Goal: Task Accomplishment & Management: Use online tool/utility

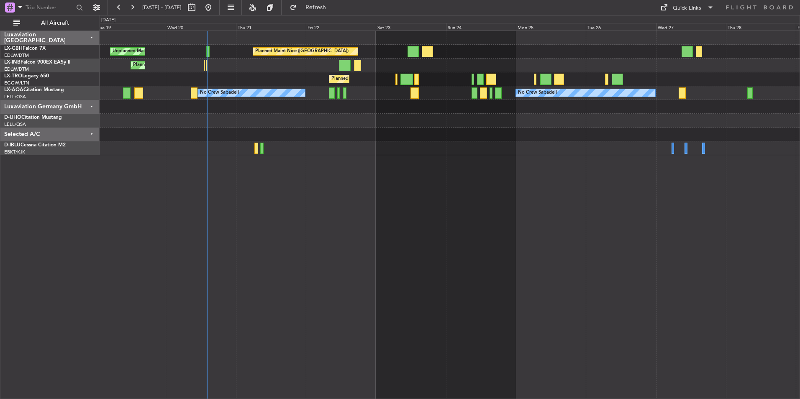
click at [413, 281] on div "Planned Maint Nice ([GEOGRAPHIC_DATA]) Unplanned Maint [GEOGRAPHIC_DATA] ([GEOG…" at bounding box center [450, 215] width 700 height 368
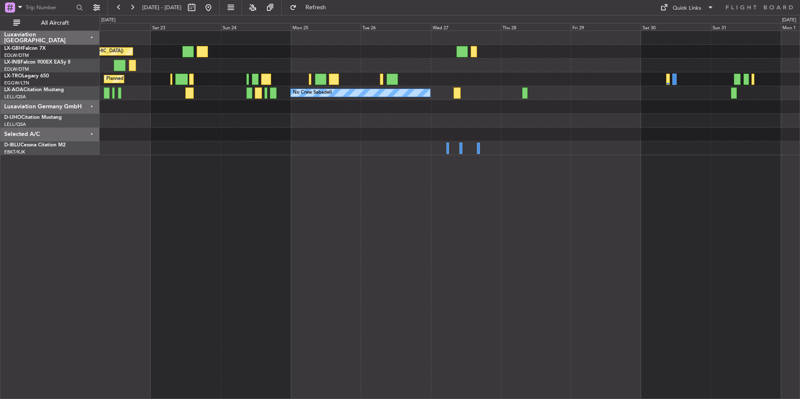
click at [210, 182] on div "Planned Maint Nice ([GEOGRAPHIC_DATA]) Planned Maint [GEOGRAPHIC_DATA] ([GEOGRA…" at bounding box center [450, 215] width 700 height 368
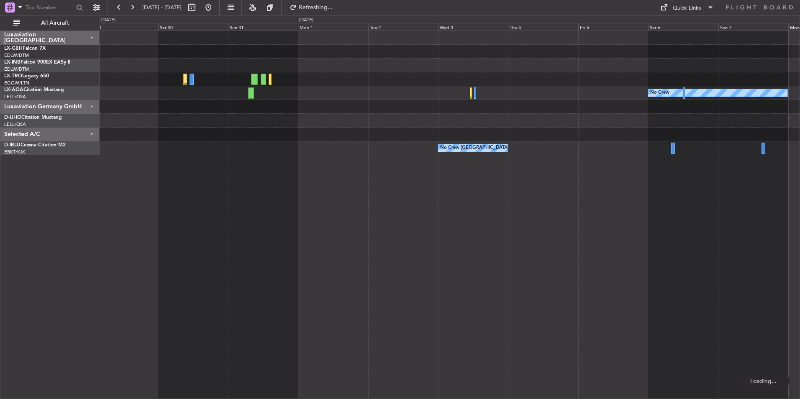
click at [402, 231] on div "Planned Maint Dusseldorf No Crew No Crew Sabadell No Crew [GEOGRAPHIC_DATA] (Br…" at bounding box center [450, 215] width 700 height 368
click at [333, 6] on span "Refresh" at bounding box center [315, 8] width 35 height 6
drag, startPoint x: 235, startPoint y: 8, endPoint x: 236, endPoint y: 31, distance: 22.6
click at [215, 8] on button at bounding box center [208, 7] width 13 height 13
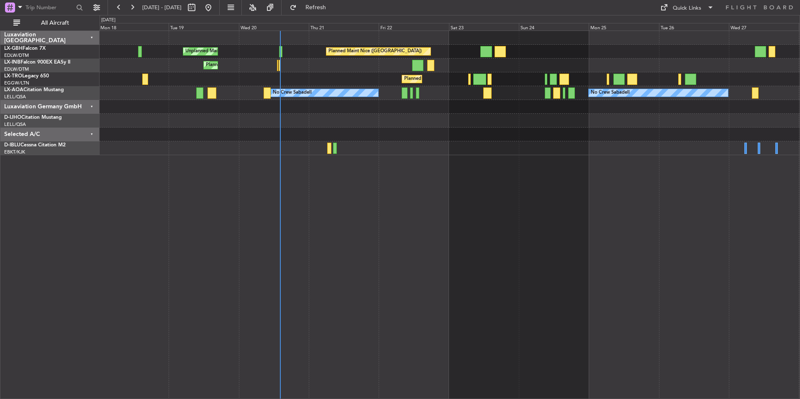
click at [466, 235] on div "Planned Maint Nice ([GEOGRAPHIC_DATA]) Unplanned Maint [GEOGRAPHIC_DATA] ([GEOG…" at bounding box center [450, 215] width 700 height 368
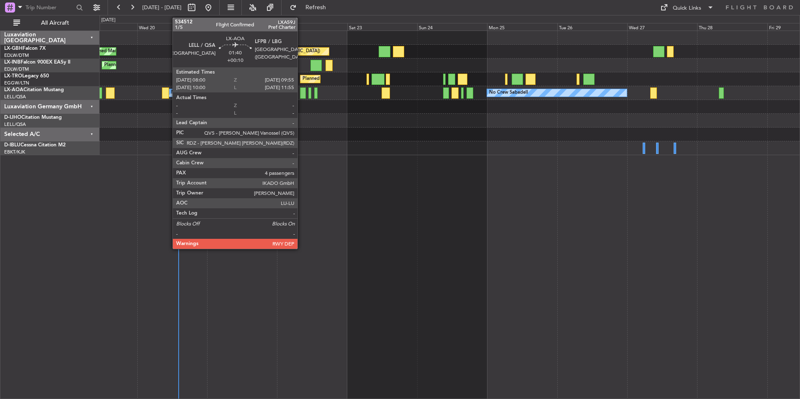
click at [301, 95] on div at bounding box center [303, 92] width 6 height 11
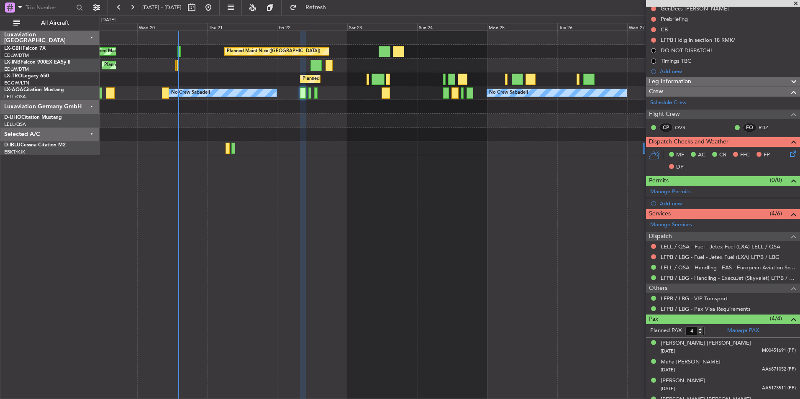
scroll to position [112, 0]
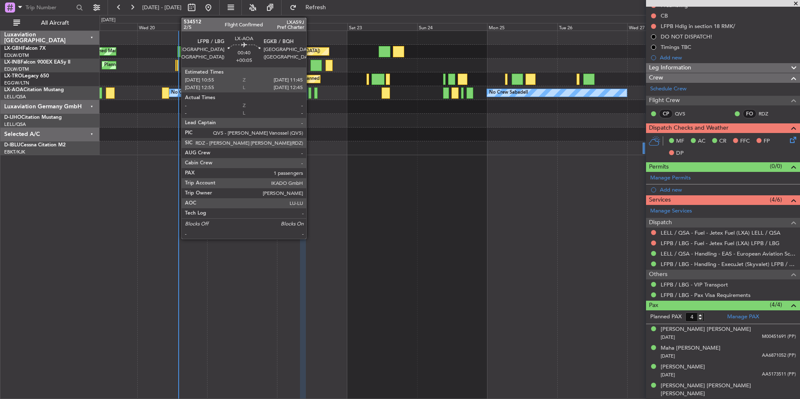
click at [310, 89] on div at bounding box center [309, 92] width 3 height 11
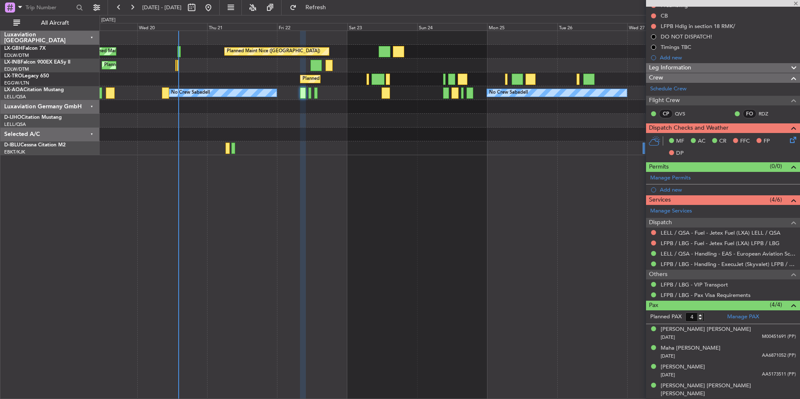
type input "+00:05"
type input "1"
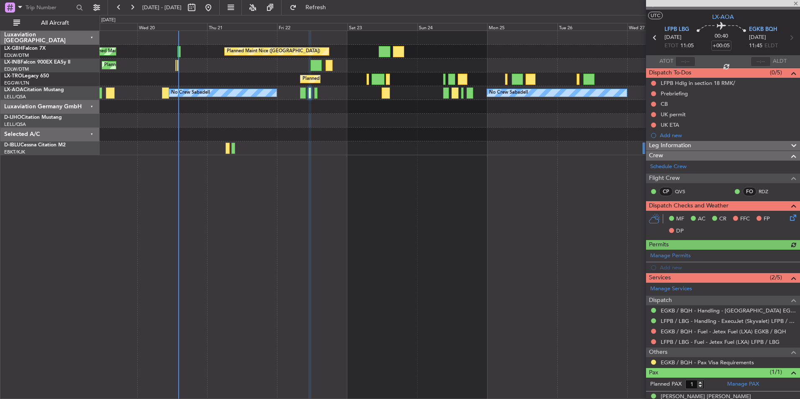
scroll to position [25, 0]
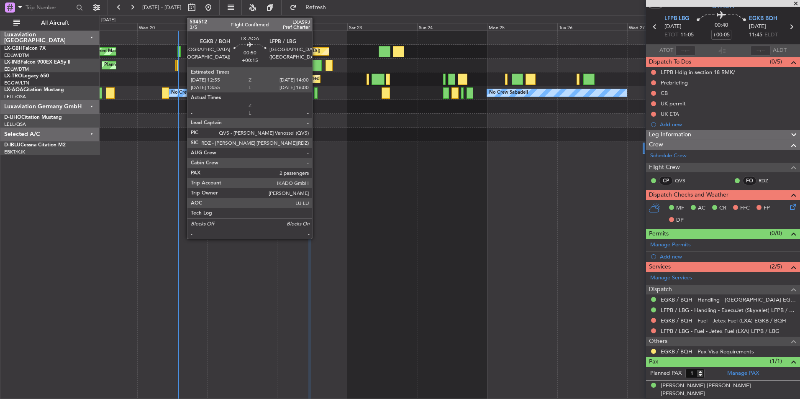
click at [316, 90] on div at bounding box center [315, 92] width 3 height 11
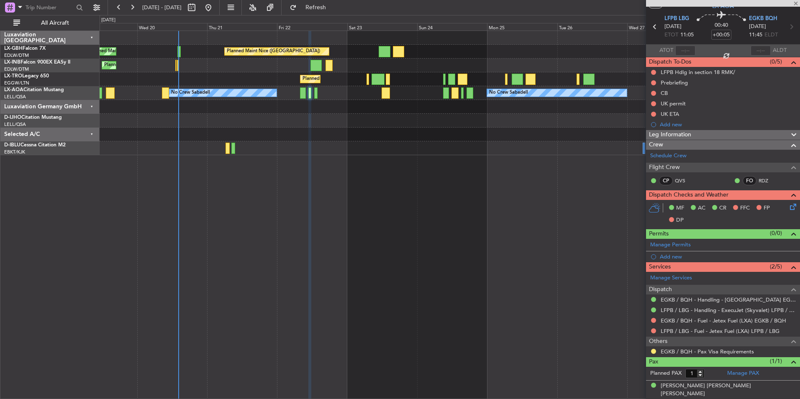
click at [316, 89] on div at bounding box center [315, 92] width 3 height 11
type input "+00:15"
type input "2"
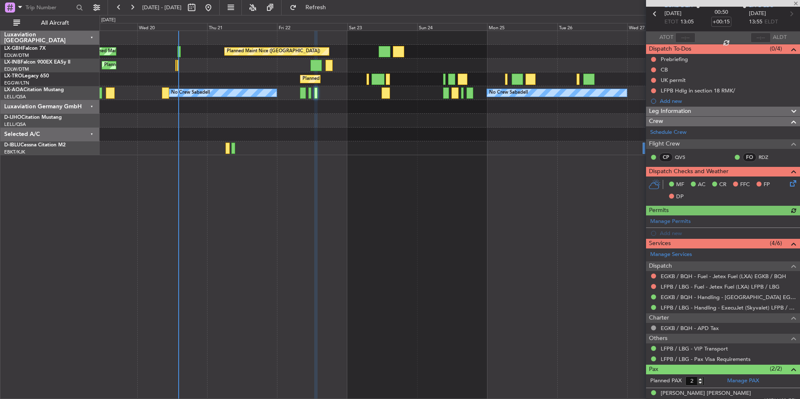
scroll to position [64, 0]
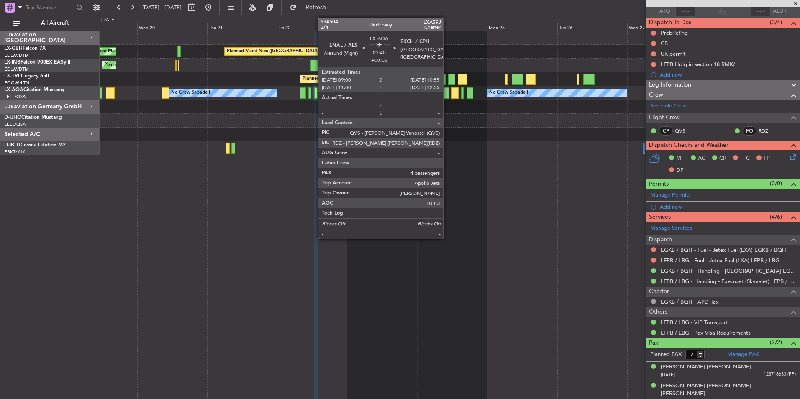
click at [447, 92] on div at bounding box center [446, 92] width 6 height 11
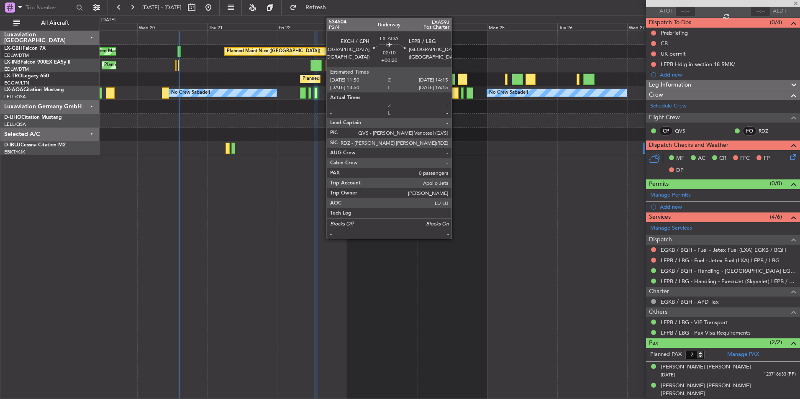
type input "+00:05"
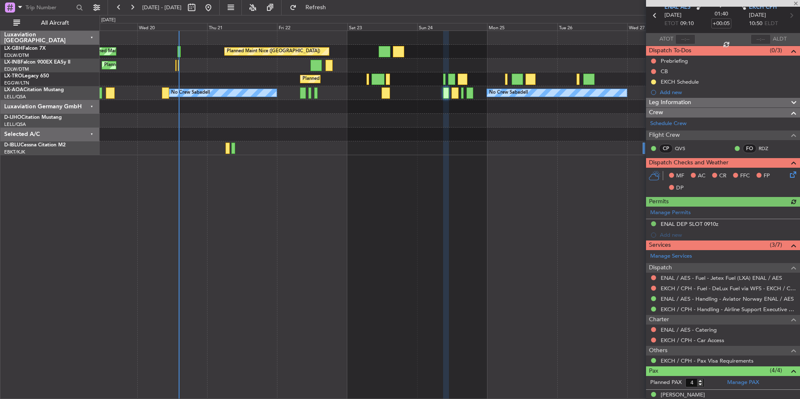
scroll to position [102, 0]
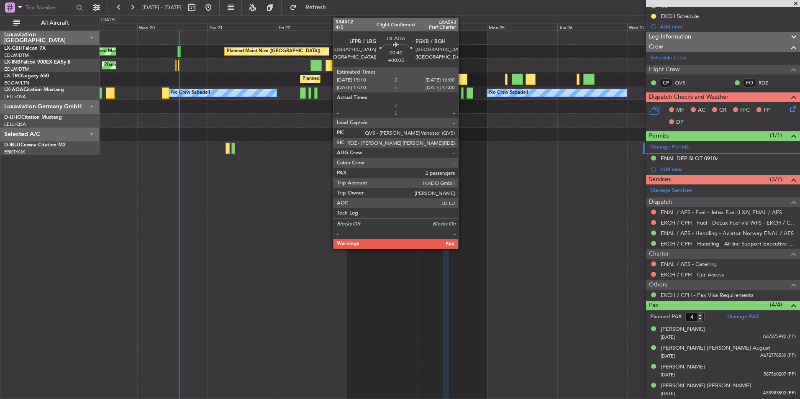
click at [462, 93] on div at bounding box center [462, 92] width 3 height 11
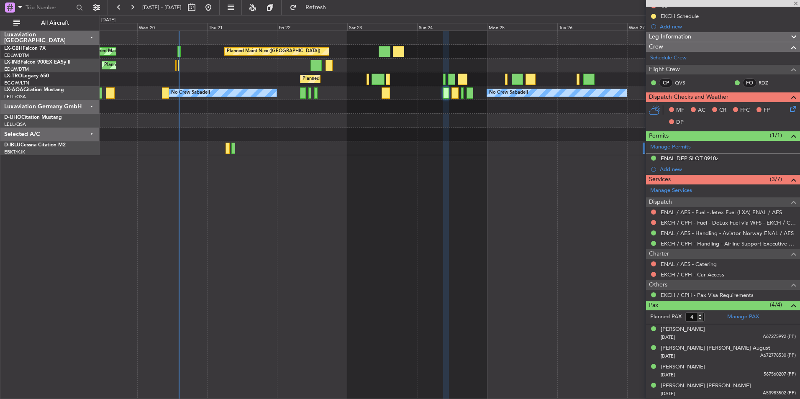
type input "2"
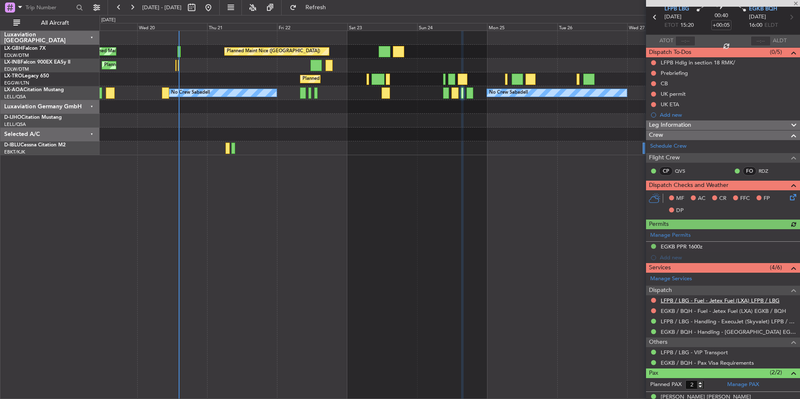
scroll to position [64, 0]
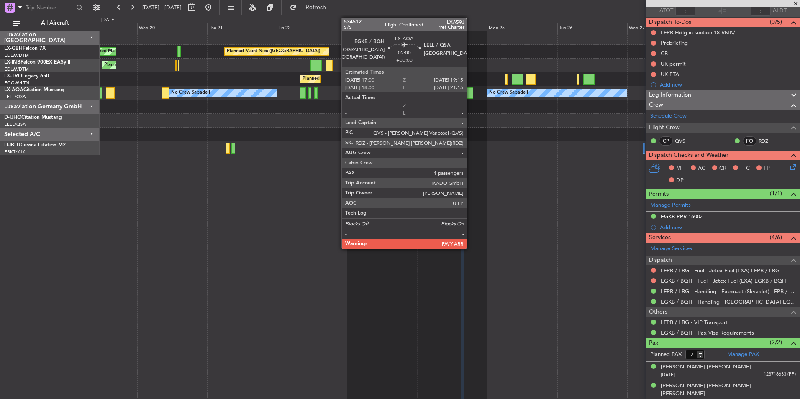
click at [470, 92] on div at bounding box center [469, 92] width 7 height 11
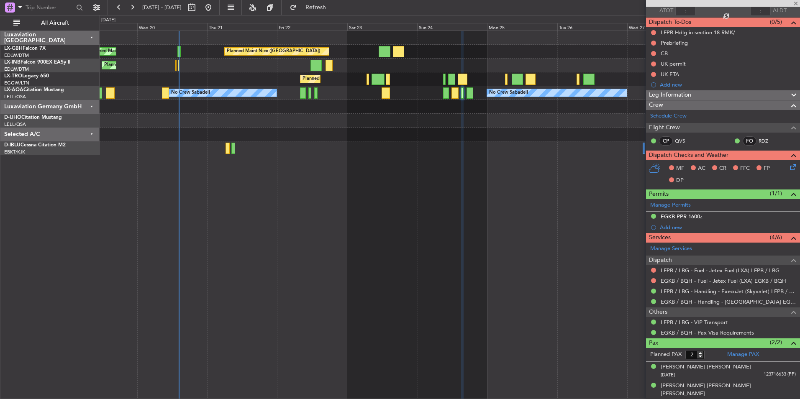
click at [470, 92] on div at bounding box center [469, 92] width 7 height 11
type input "1"
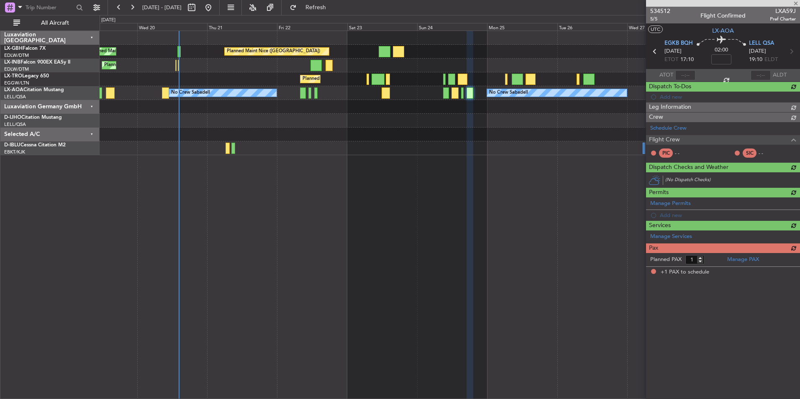
scroll to position [0, 0]
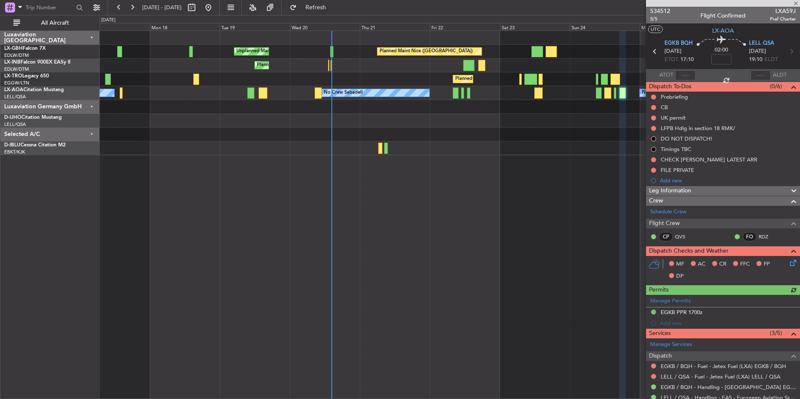
click at [498, 253] on div "Planned Maint Nice ([GEOGRAPHIC_DATA]) Unplanned Maint [GEOGRAPHIC_DATA] ([GEOG…" at bounding box center [450, 215] width 700 height 368
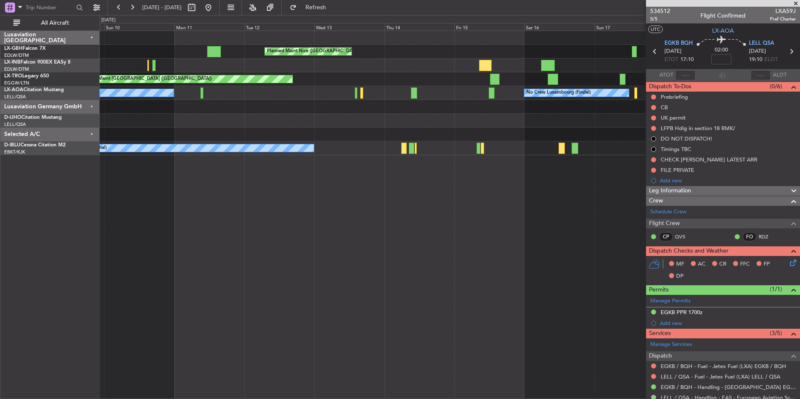
click at [583, 315] on div "Unplanned Maint [GEOGRAPHIC_DATA] ([GEOGRAPHIC_DATA]) [GEOGRAPHIC_DATA] ([GEOGR…" at bounding box center [450, 215] width 700 height 368
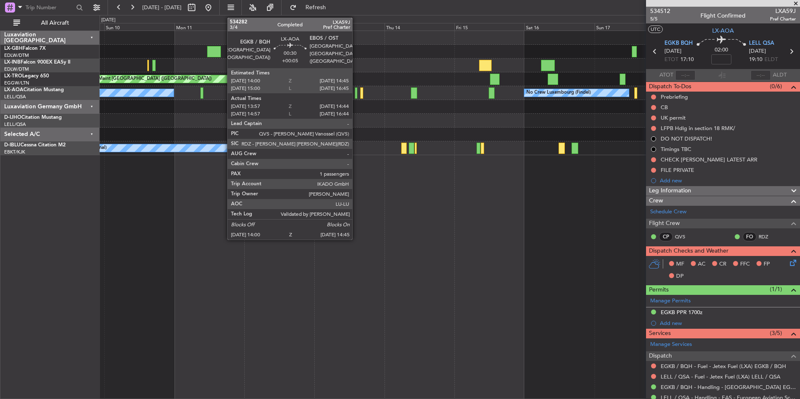
click at [356, 91] on div at bounding box center [356, 92] width 3 height 11
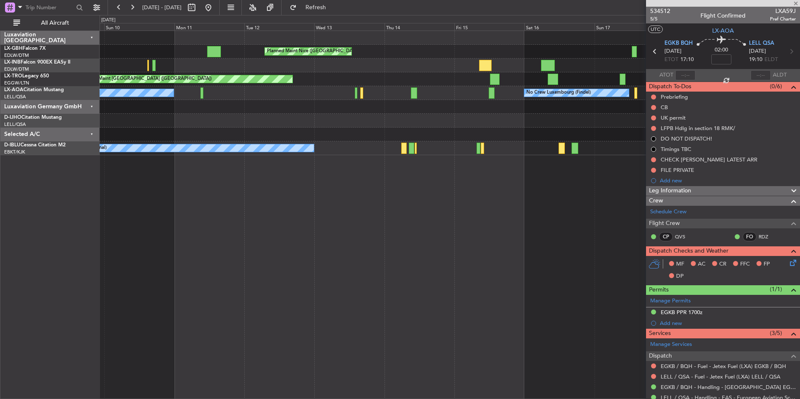
click at [355, 91] on div at bounding box center [356, 92] width 3 height 11
type input "+00:05"
type input "14:07"
type input "14:39"
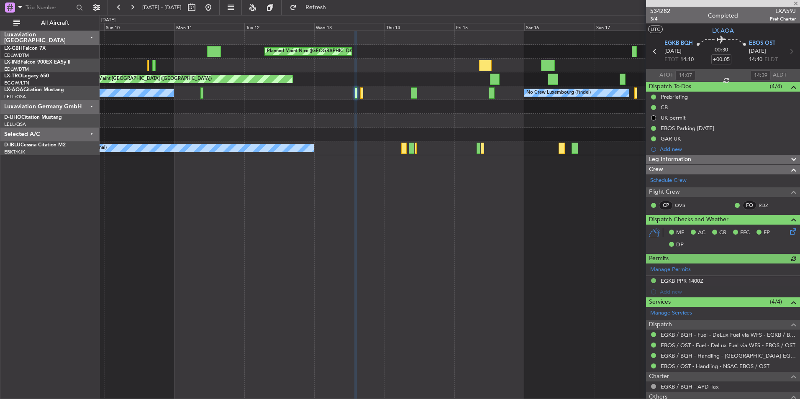
scroll to position [56, 0]
